Goal: Find specific page/section: Find specific page/section

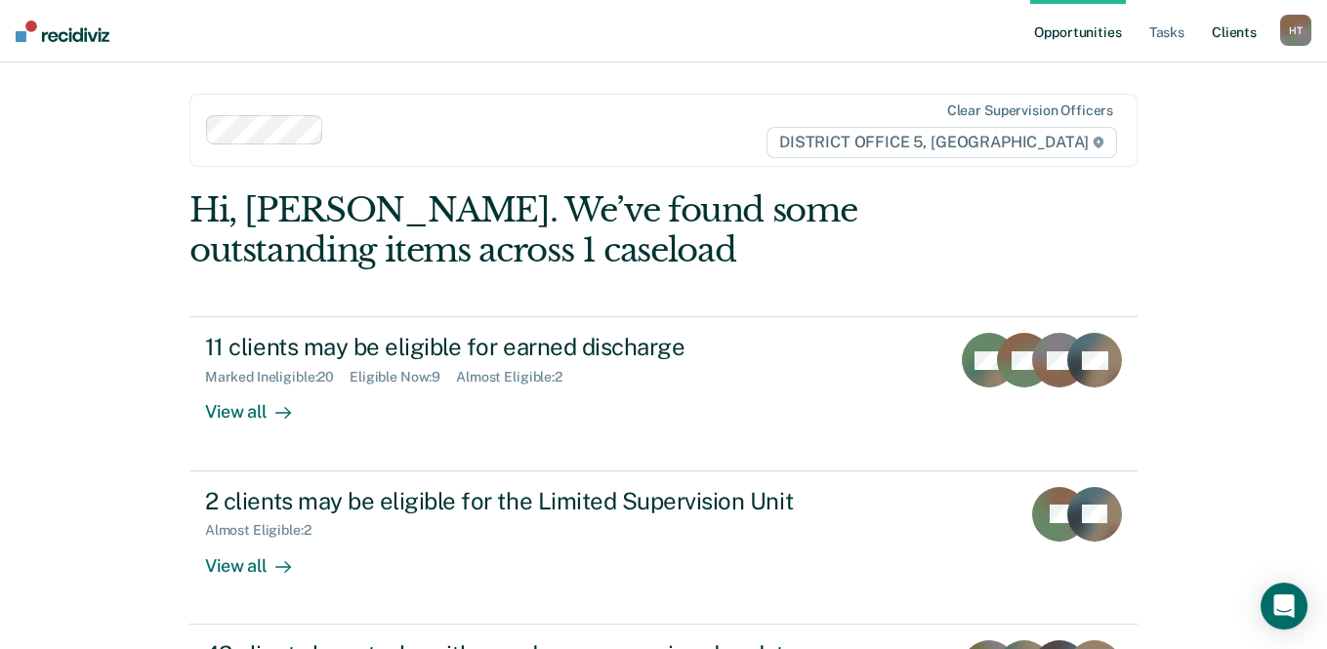
click at [1212, 32] on link "Client s" at bounding box center [1233, 31] width 53 height 62
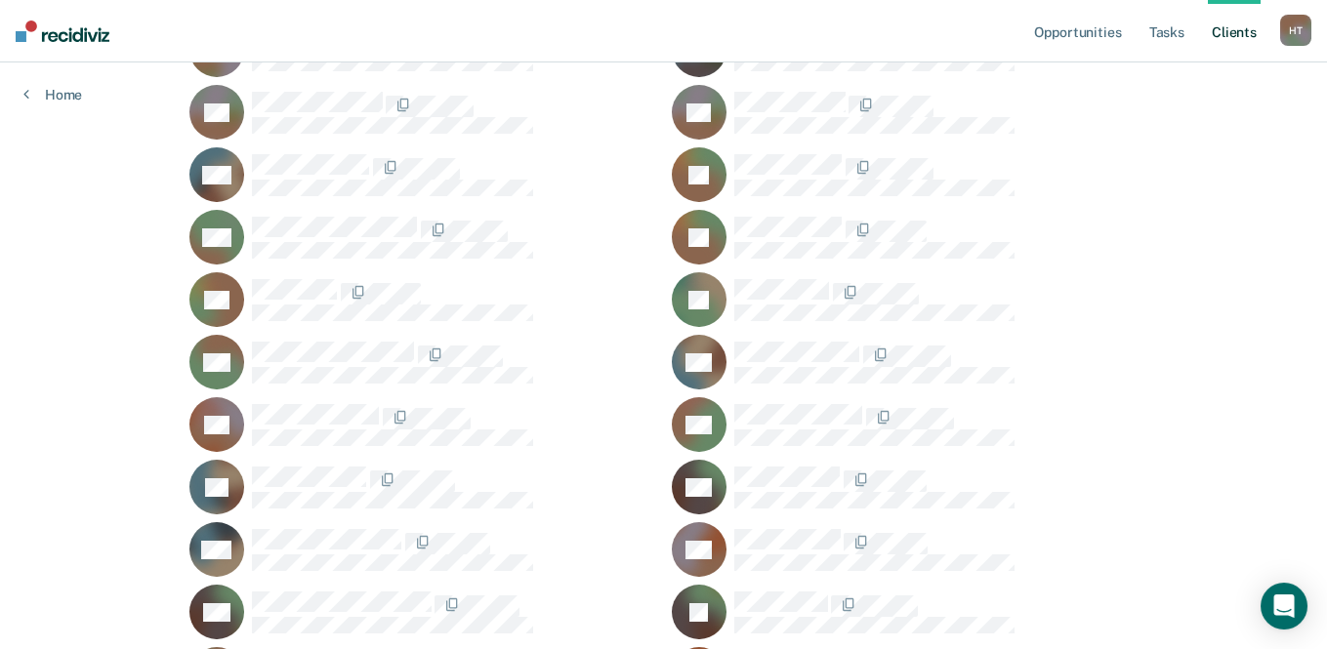
scroll to position [683, 0]
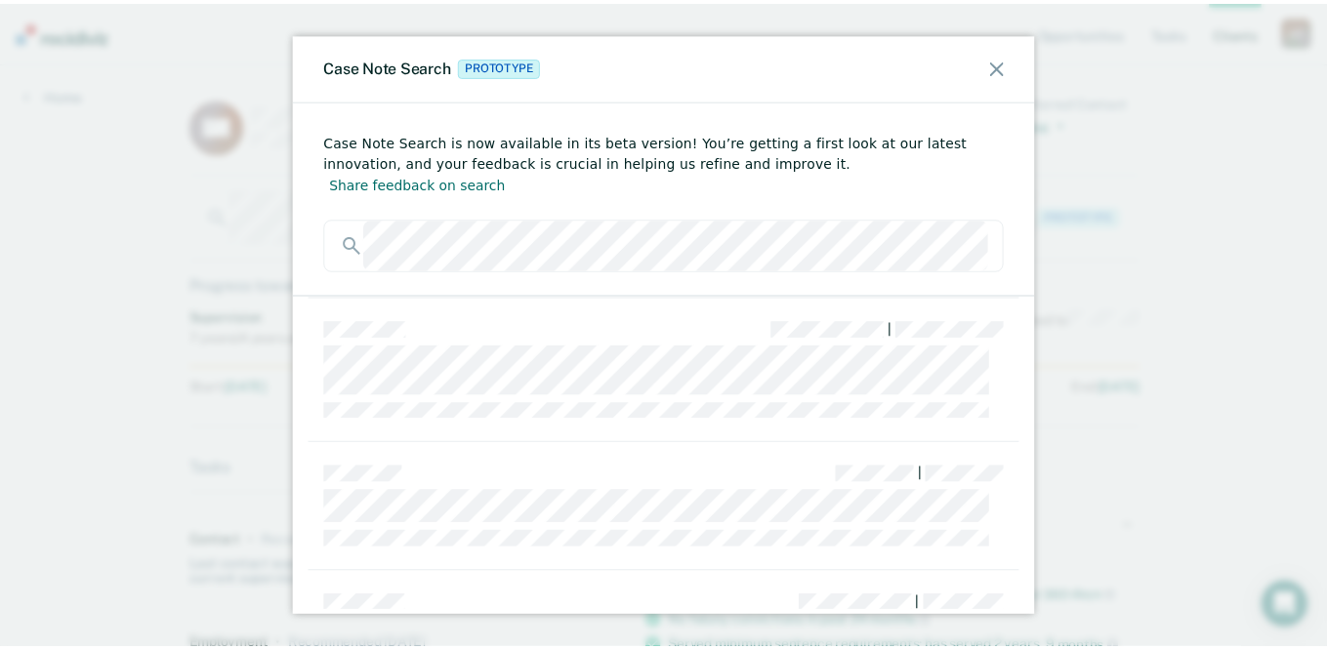
scroll to position [1952, 0]
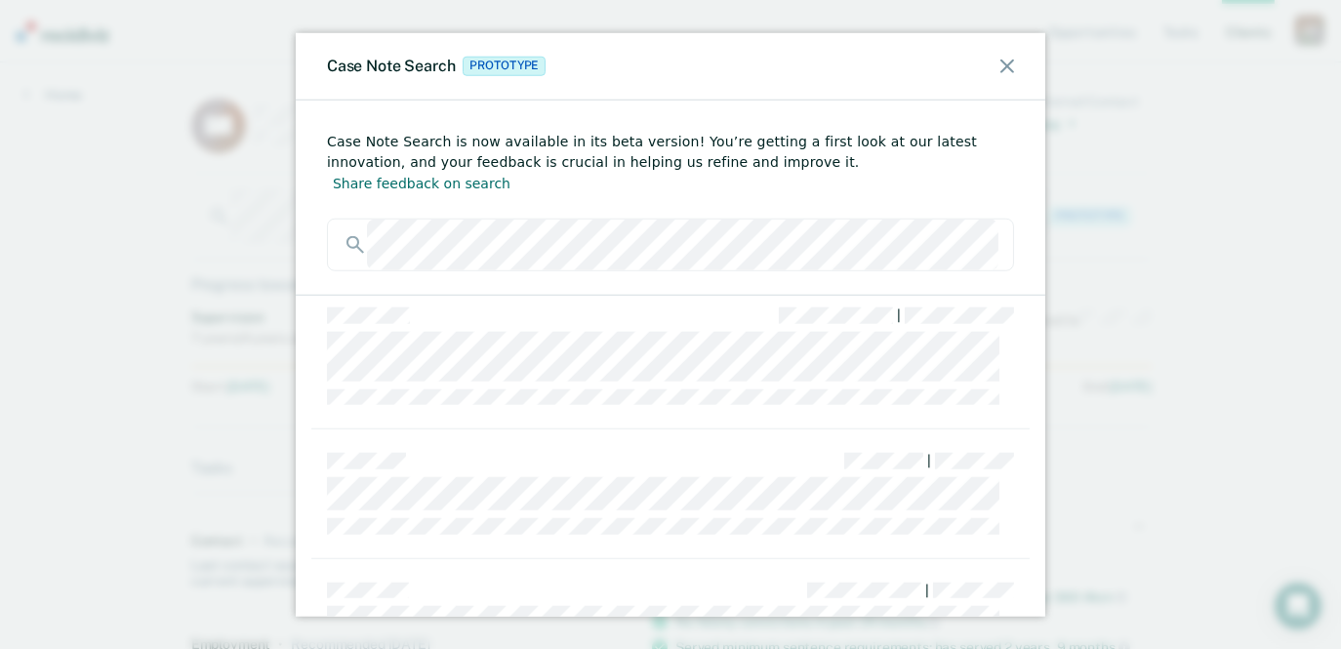
click at [1006, 76] on div "Case Note Search Prototype" at bounding box center [671, 65] width 750 height 67
click at [1004, 67] on icon at bounding box center [1008, 66] width 14 height 14
